Goal: Task Accomplishment & Management: Use online tool/utility

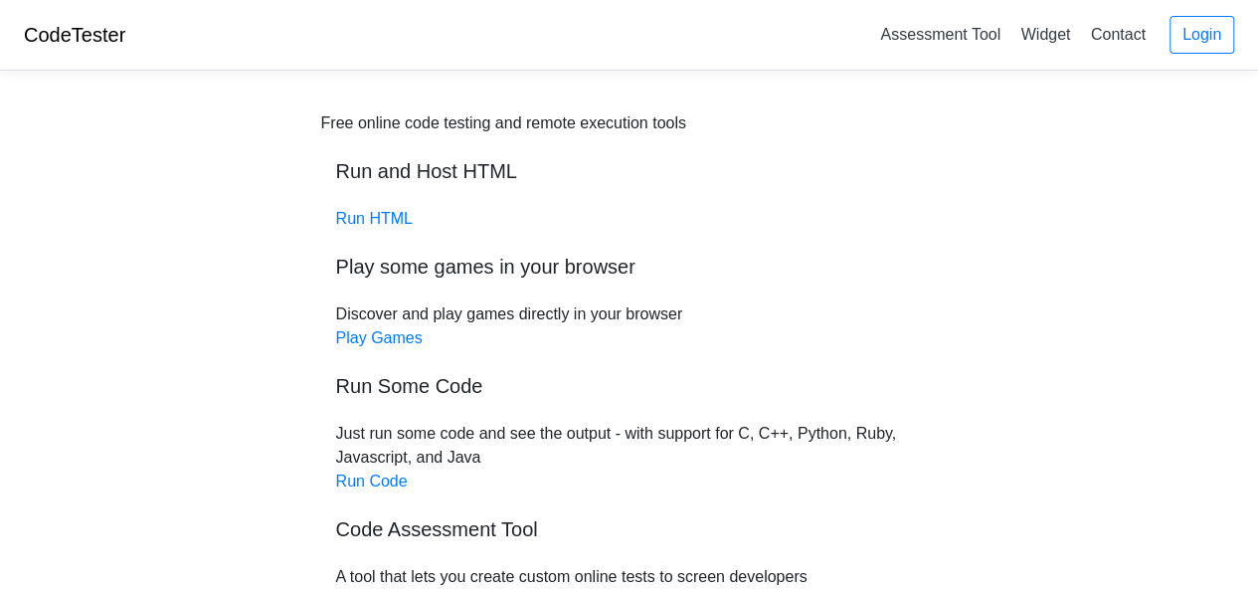
click at [368, 391] on h5 "Run Some Code" at bounding box center [629, 386] width 587 height 24
click at [369, 481] on link "Run Code" at bounding box center [372, 480] width 72 height 17
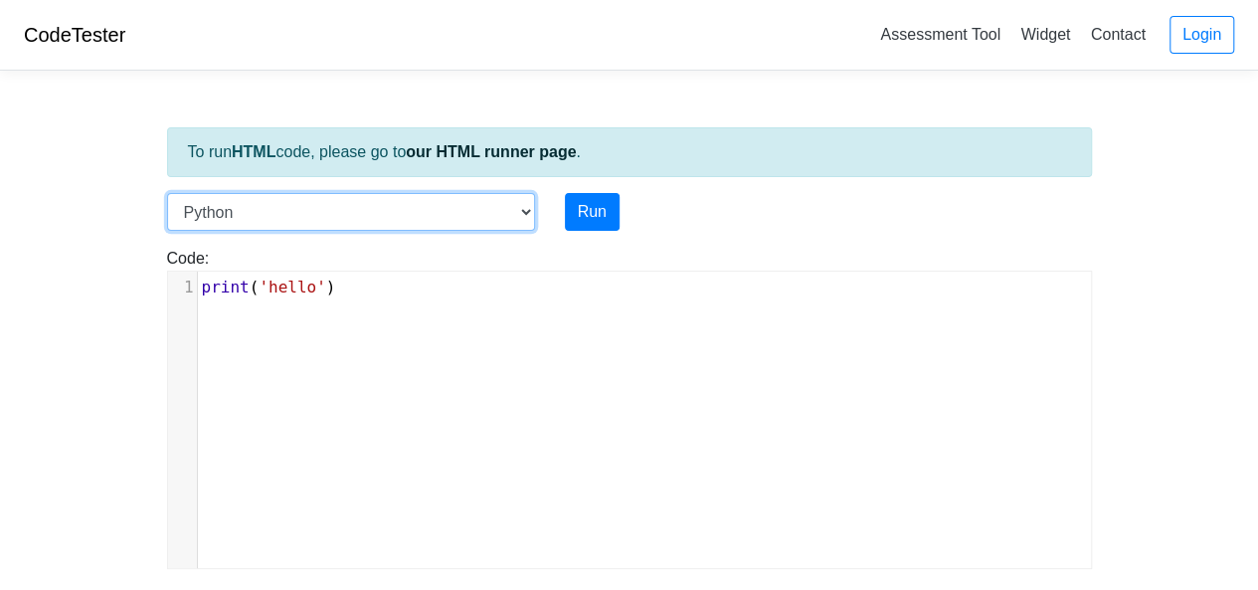
click at [302, 212] on select "C C++ Go Java Javascript Python Ruby" at bounding box center [351, 212] width 368 height 38
select select "c"
click at [167, 193] on select "C C++ Go Java Javascript Python Ruby" at bounding box center [351, 212] width 368 height 38
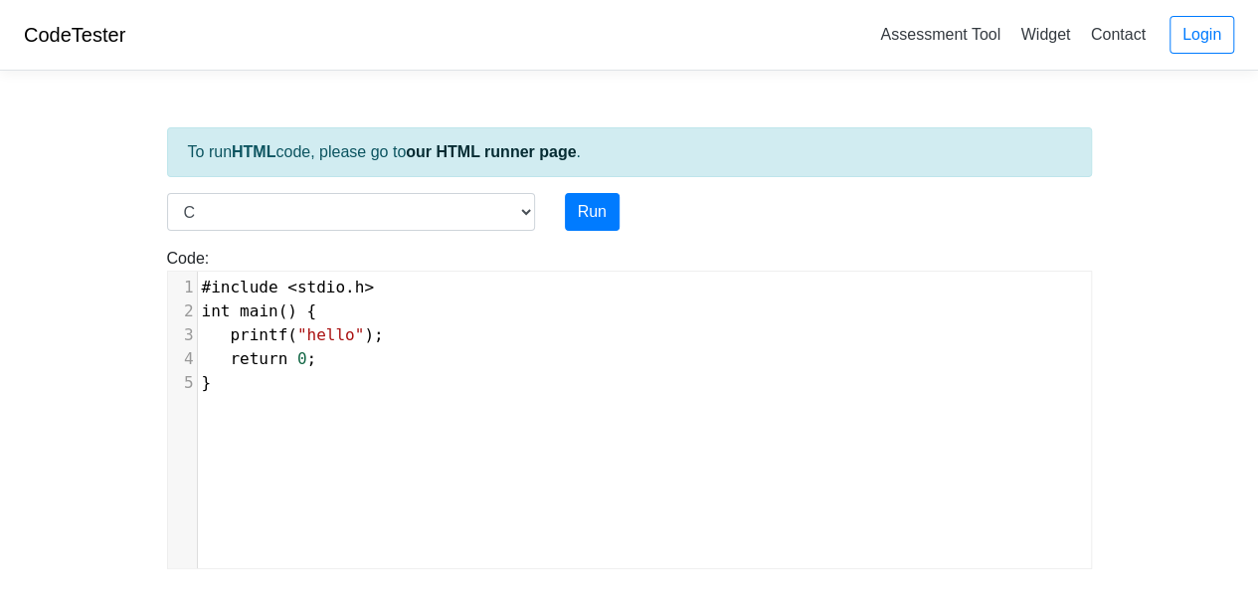
scroll to position [8, 0]
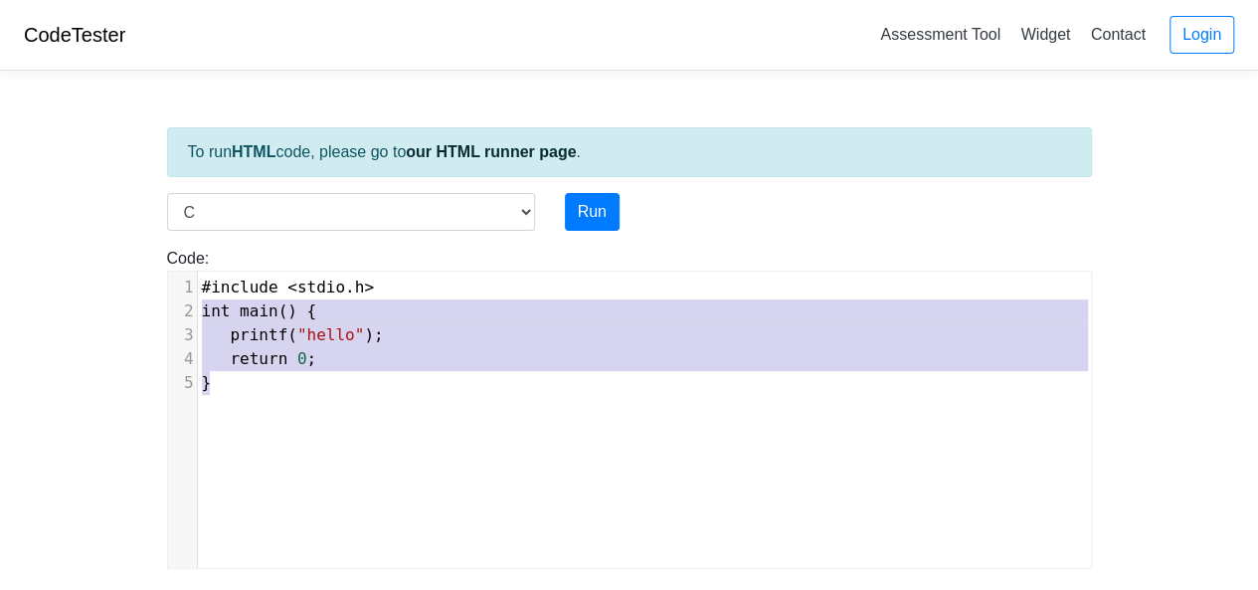
type textarea "#include <stdio.h> int main() { printf("hello"); return 0; }"
drag, startPoint x: 267, startPoint y: 385, endPoint x: 141, endPoint y: 285, distance: 160.0
click at [141, 285] on body "CodeTester Assessment Tool Widget Contact Login To run HTML code, please go to …" at bounding box center [629, 530] width 1258 height 1061
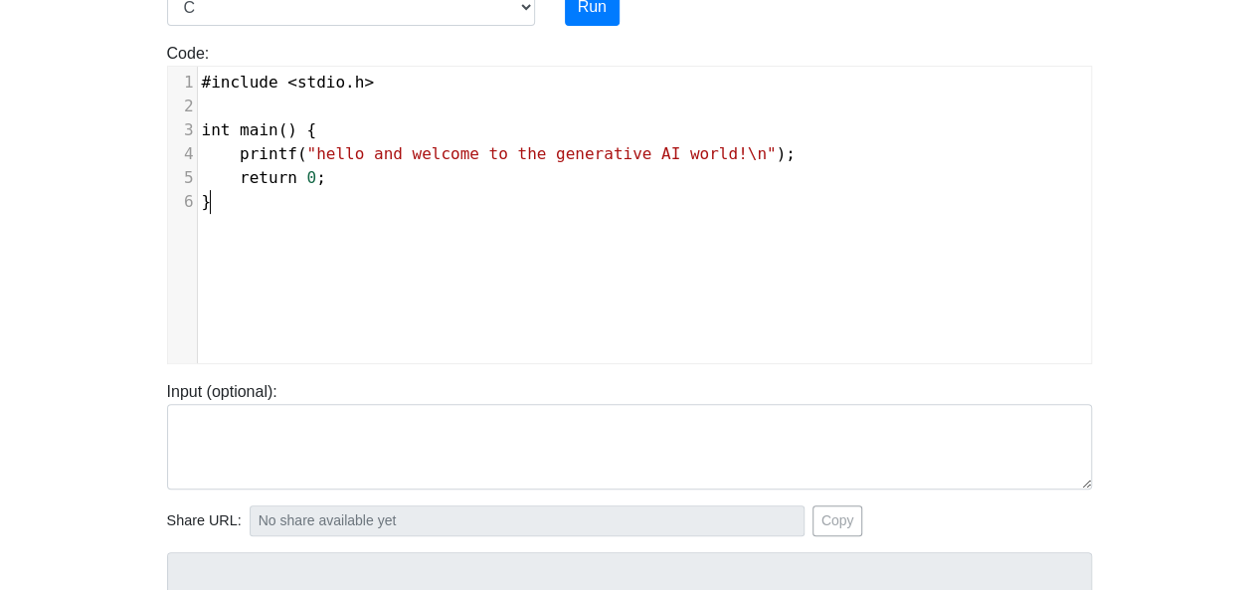
scroll to position [132, 0]
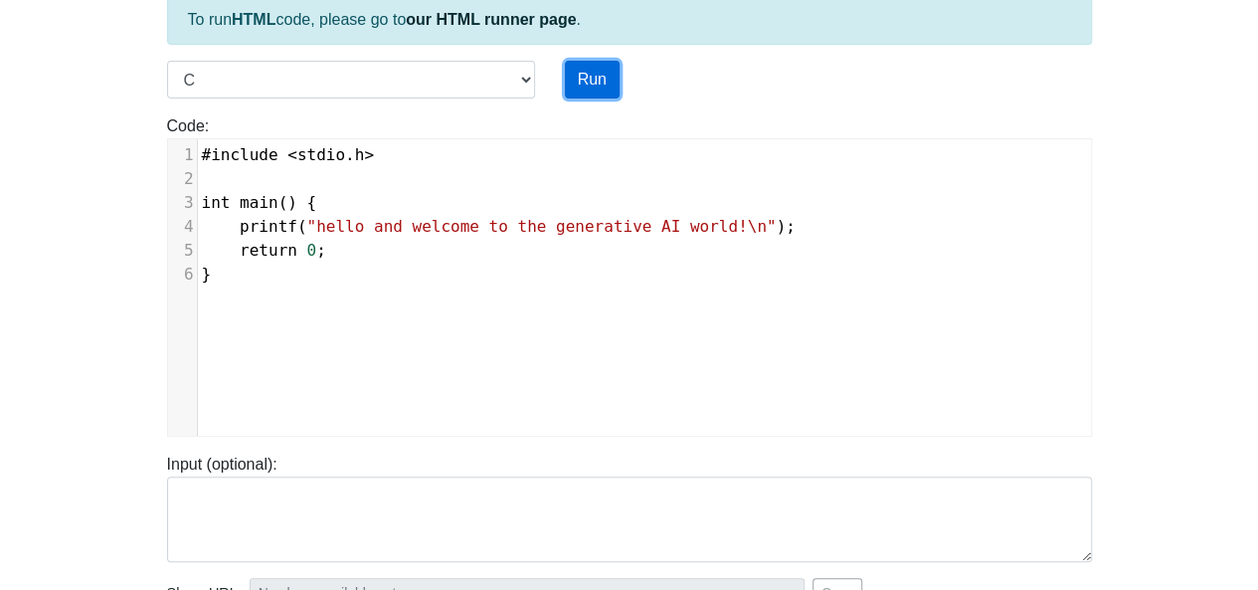
click at [589, 71] on button "Run" at bounding box center [592, 80] width 55 height 38
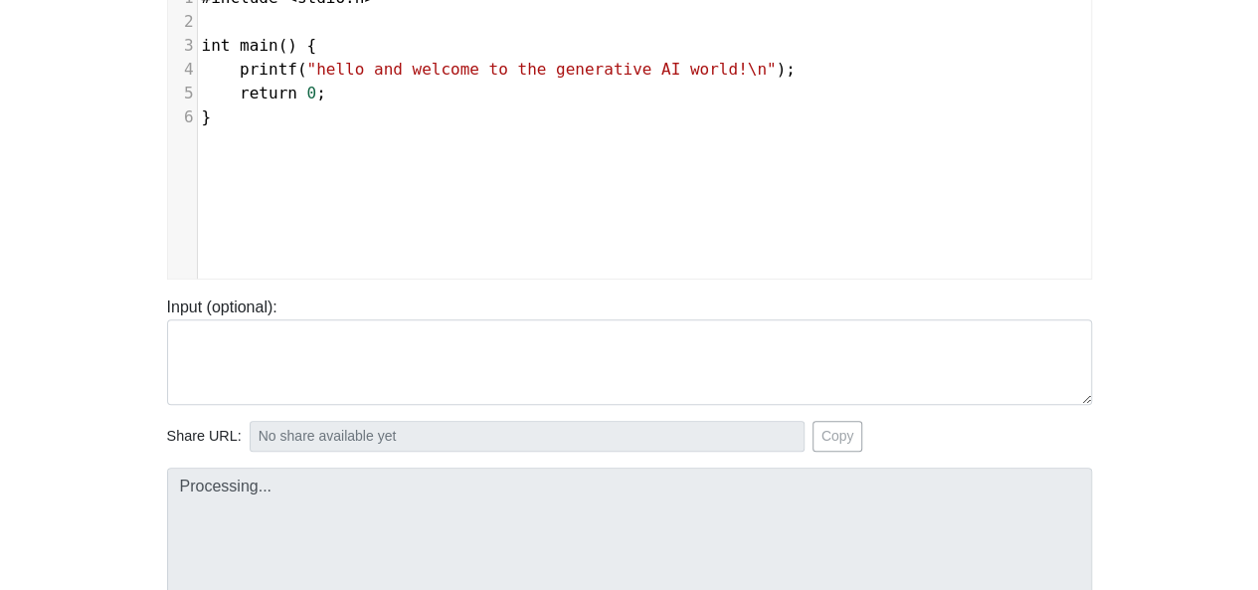
scroll to position [398, 0]
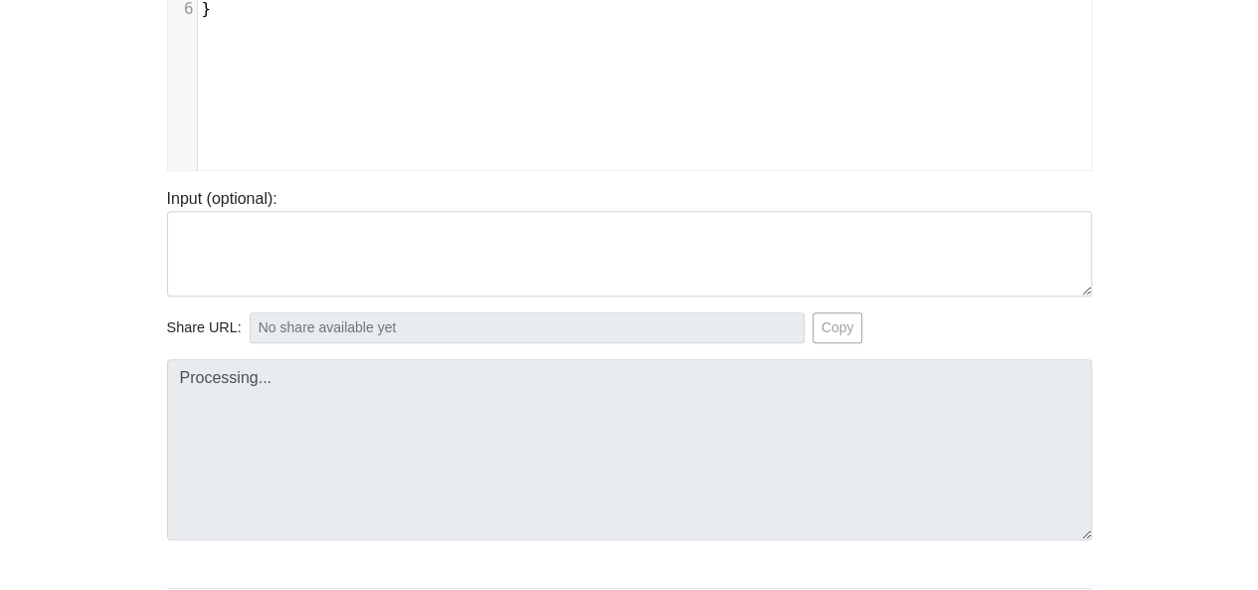
type input "[URL][DOMAIN_NAME]"
type textarea "Stdout: hello and welcome to the generative AI world!"
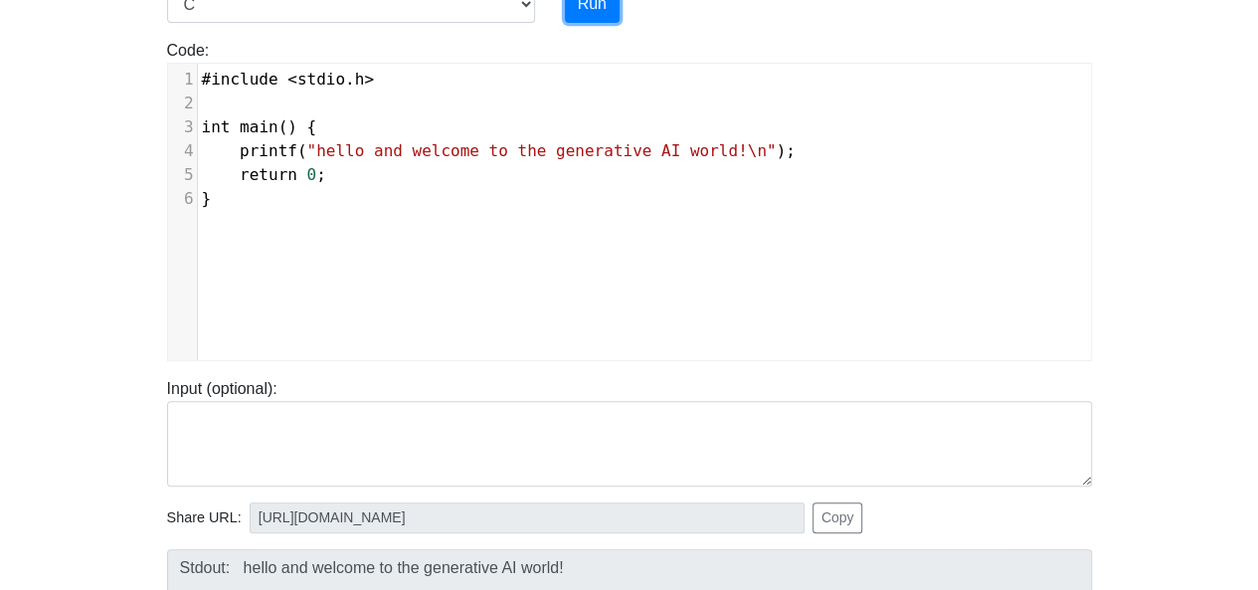
scroll to position [132, 0]
